Goal: Information Seeking & Learning: Learn about a topic

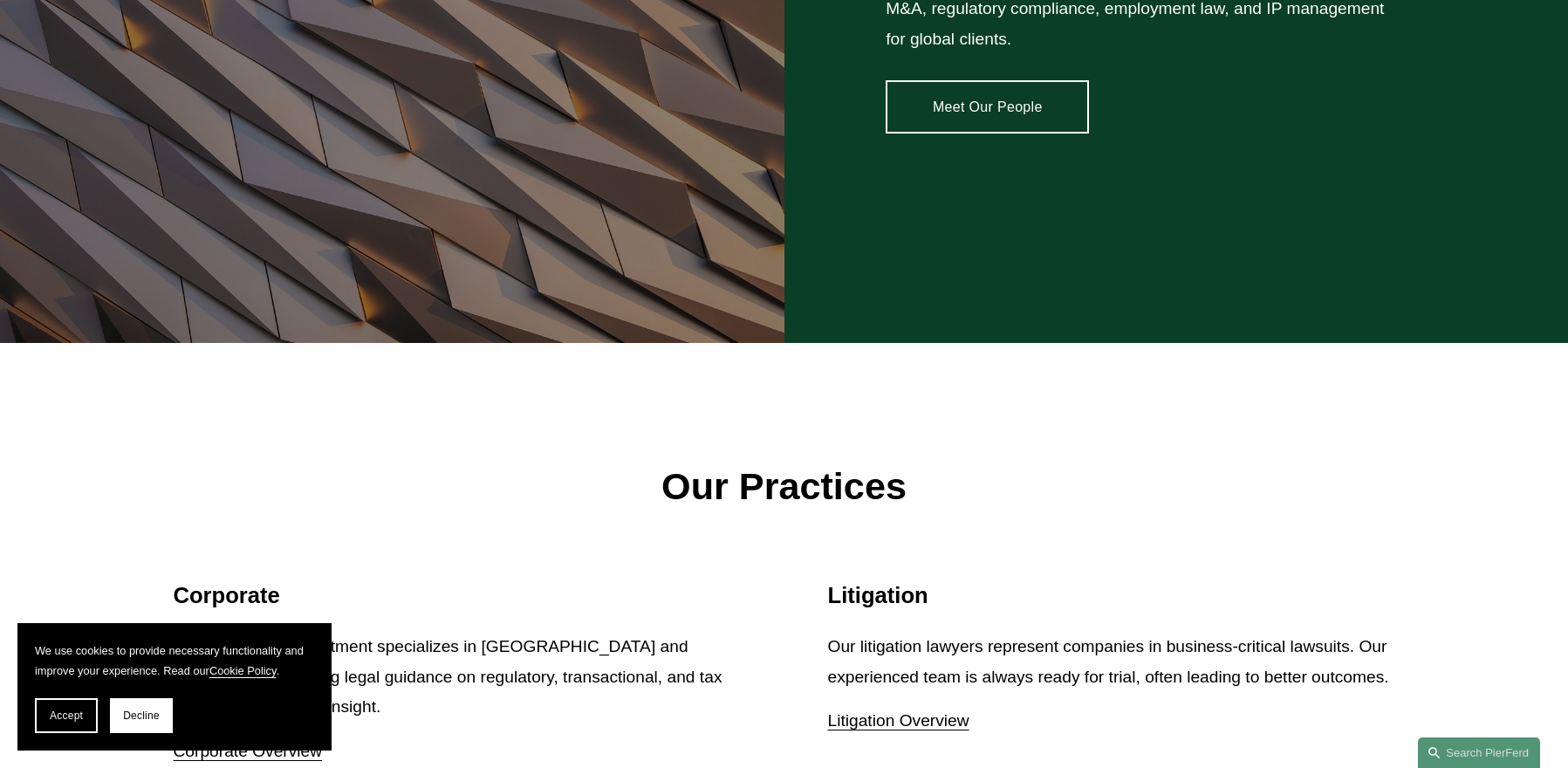
scroll to position [2103, 0]
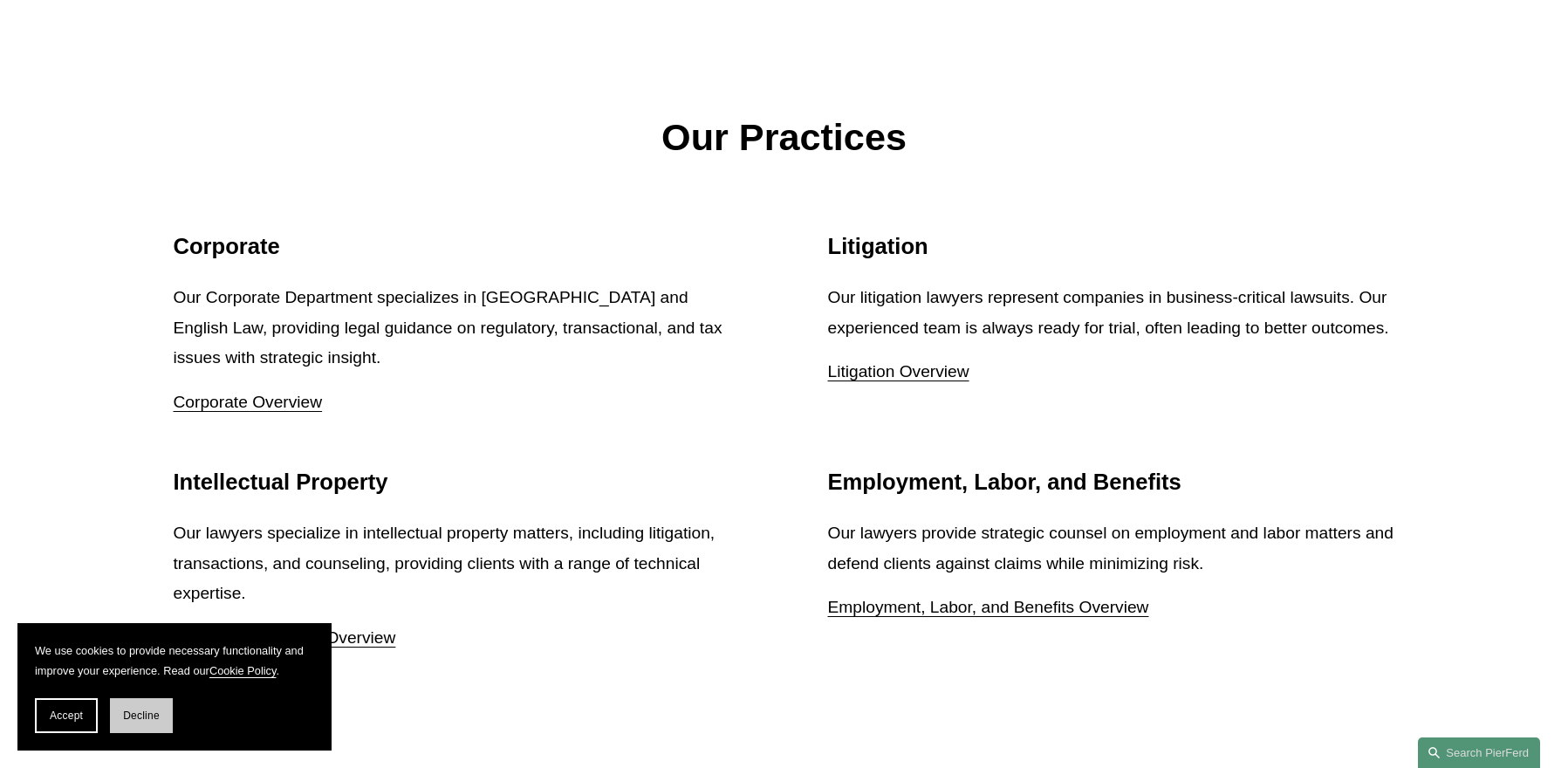
click at [122, 713] on button "Decline" at bounding box center [141, 716] width 63 height 35
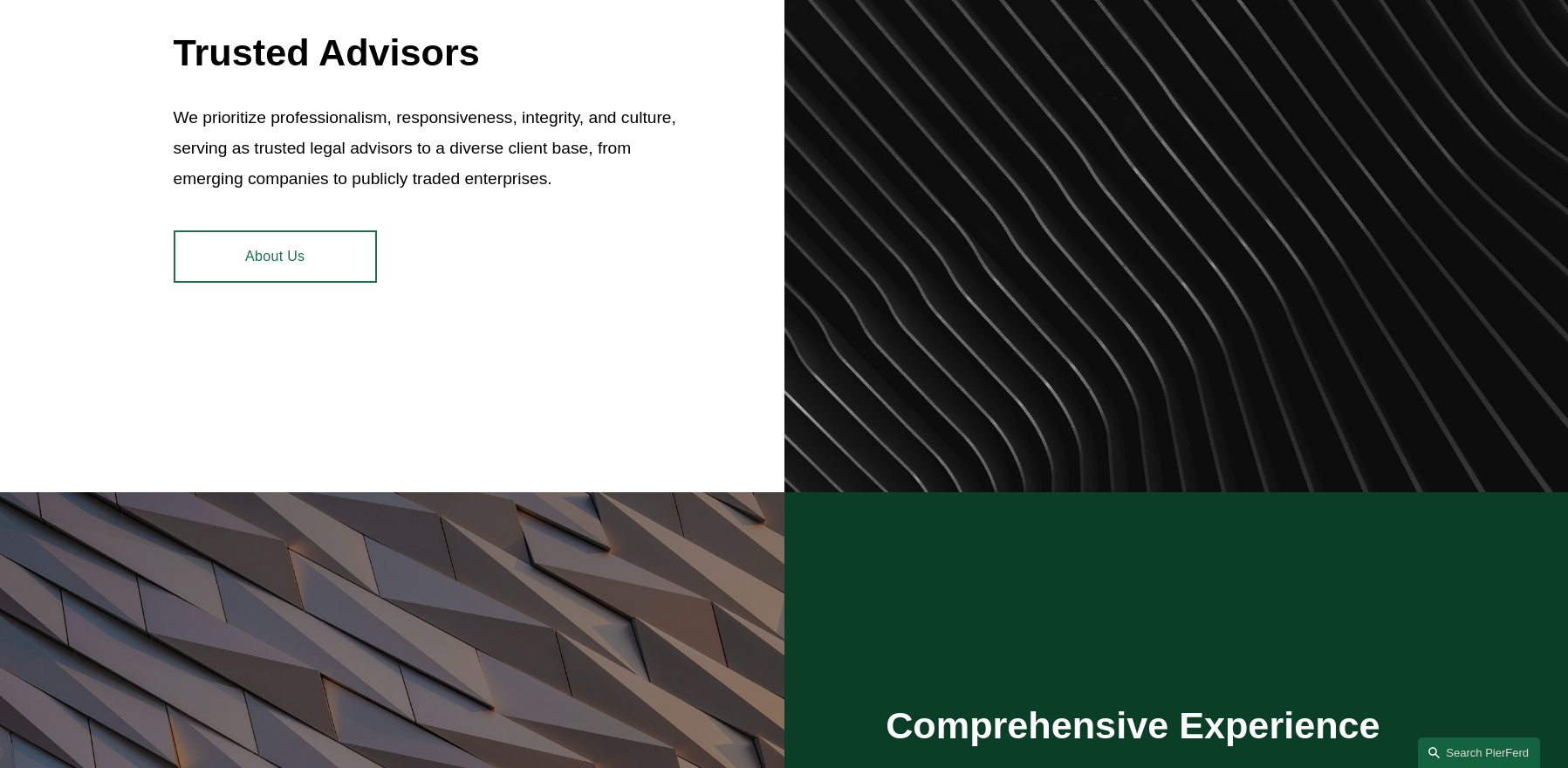
scroll to position [0, 0]
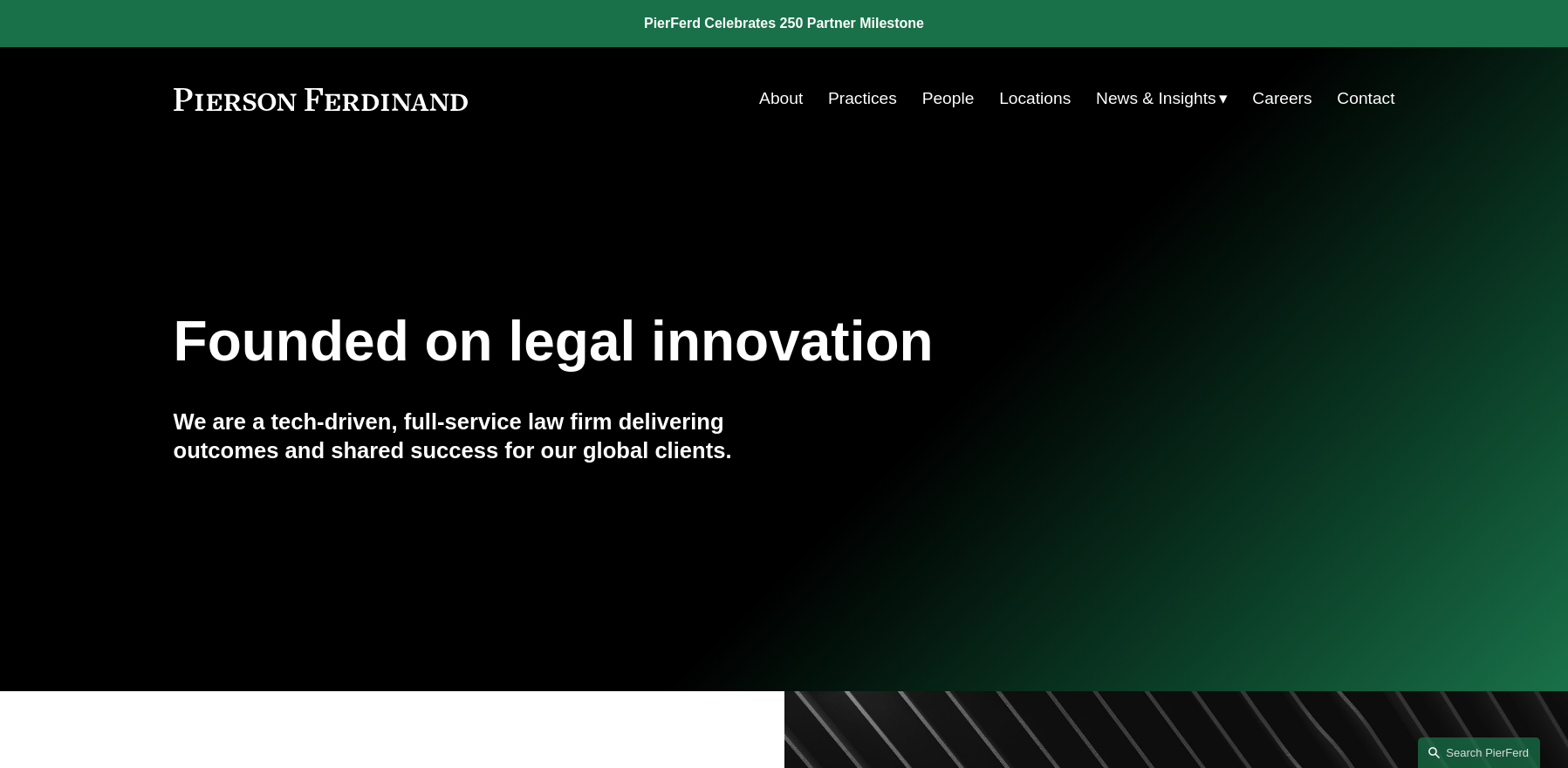
click at [854, 86] on link "Practices" at bounding box center [863, 99] width 69 height 33
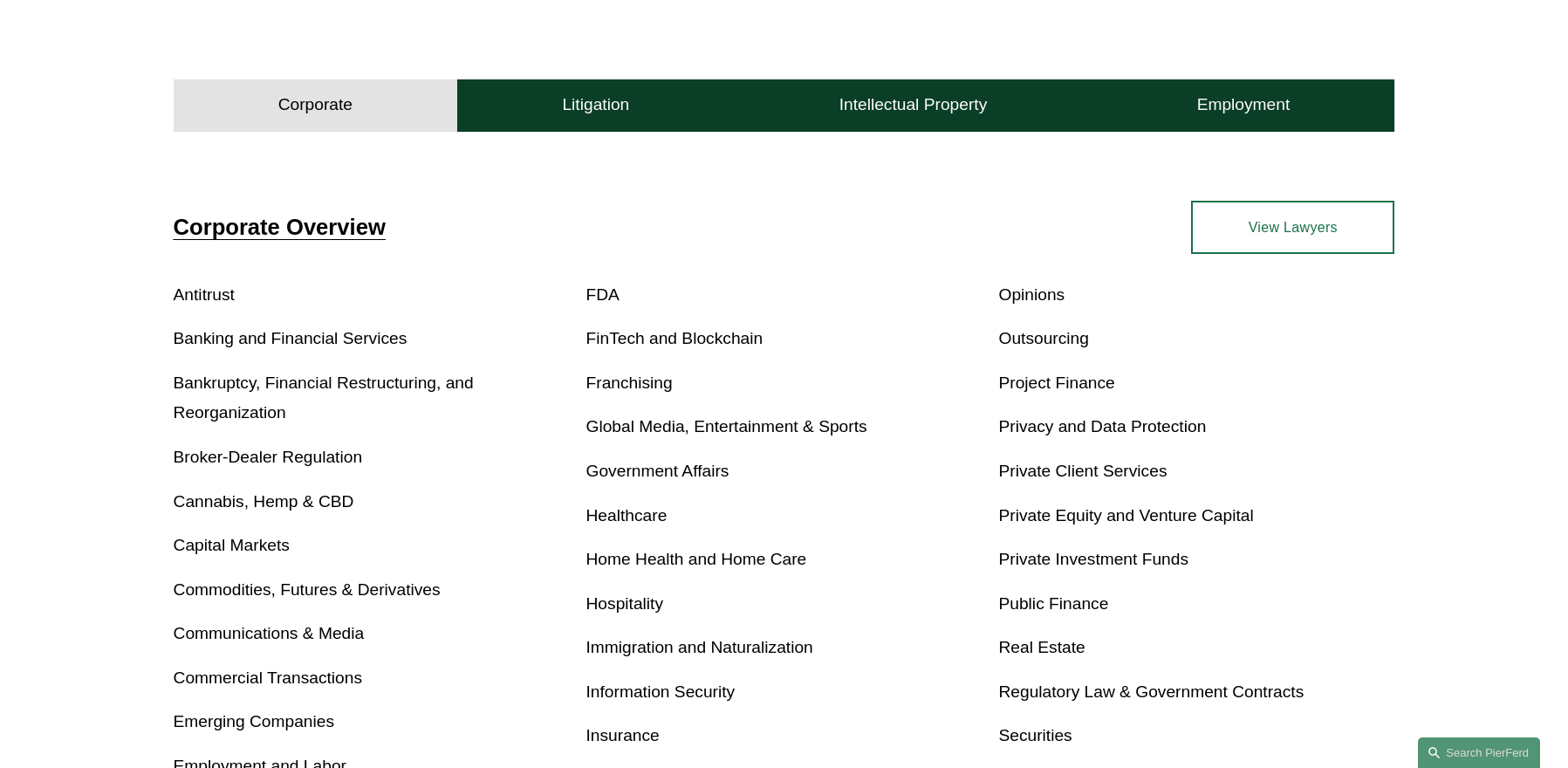
scroll to position [873, 0]
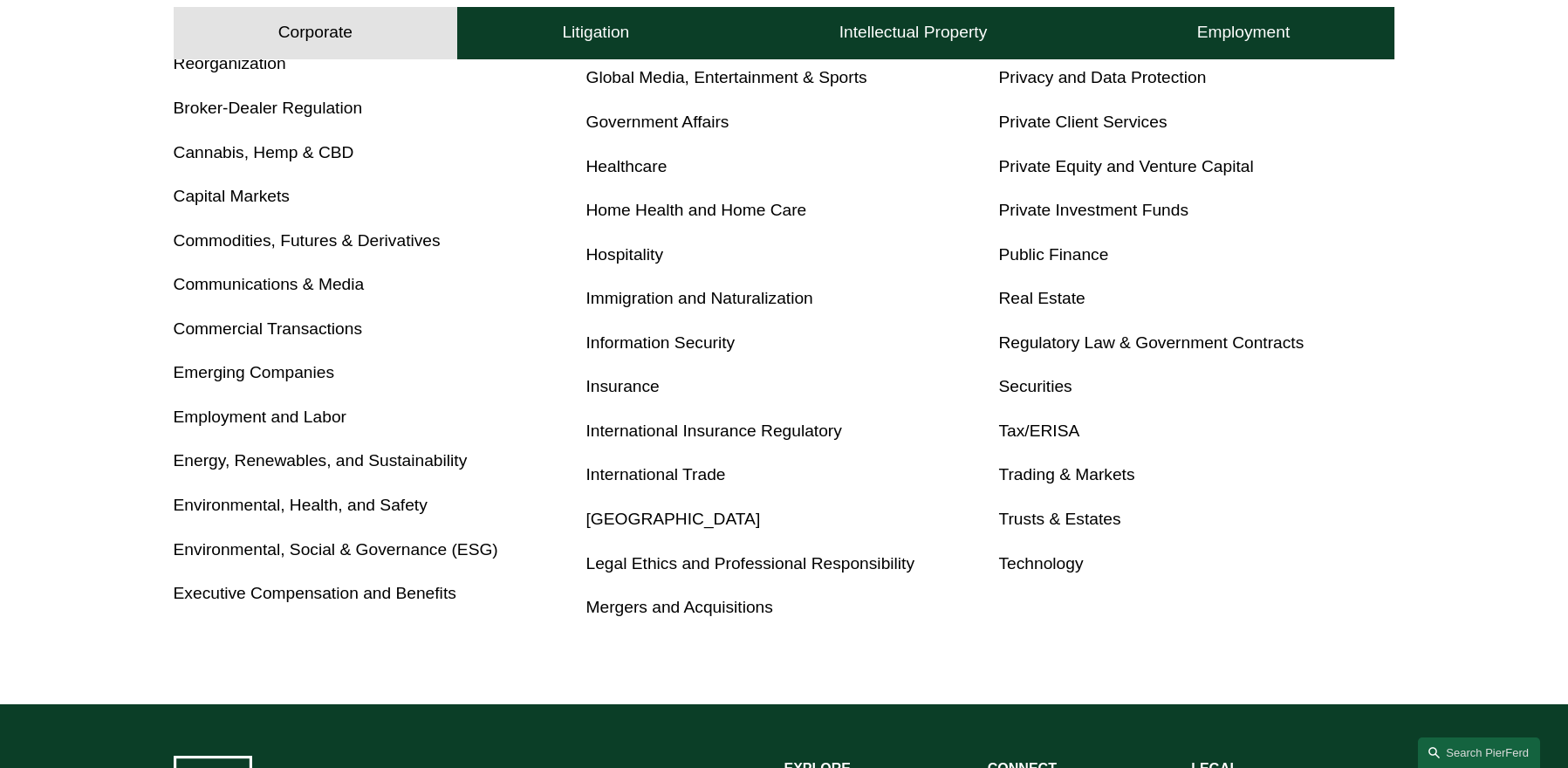
click at [1062, 287] on p "Real Estate" at bounding box center [1196, 299] width 396 height 31
click at [1059, 292] on link "Real Estate" at bounding box center [1042, 298] width 86 height 18
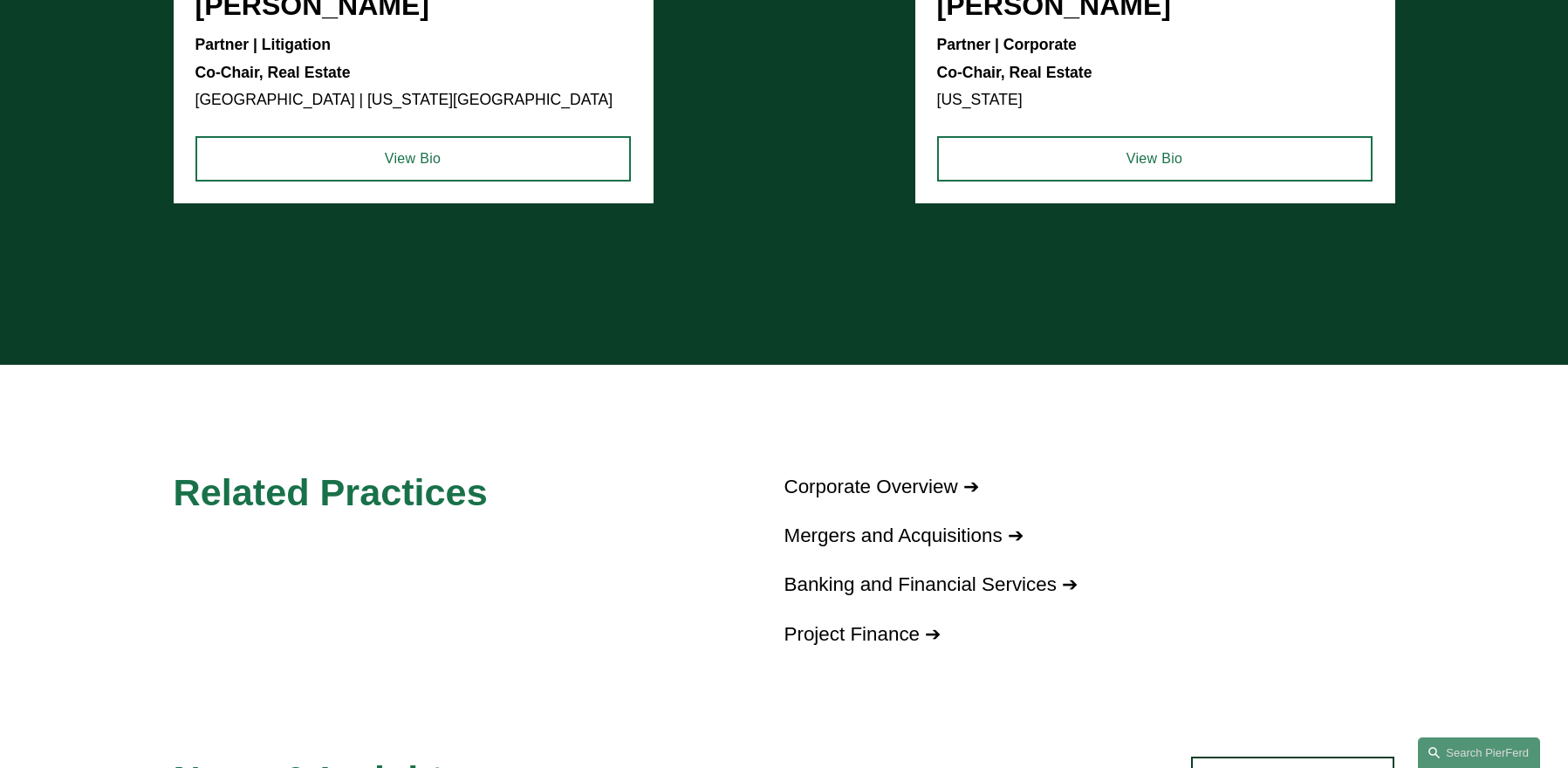
scroll to position [2706, 0]
